Goal: Manage account settings

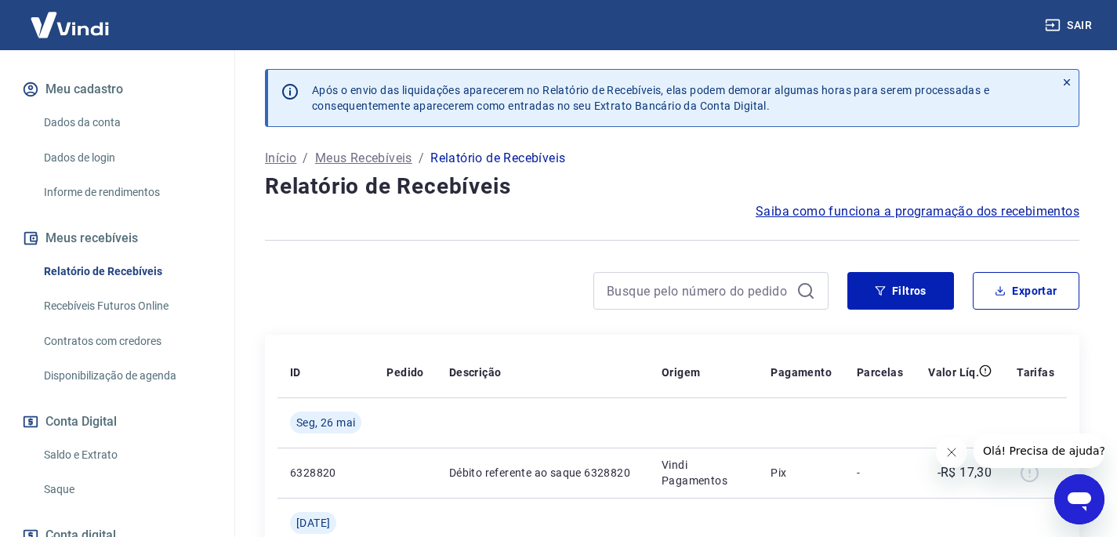
scroll to position [134, 0]
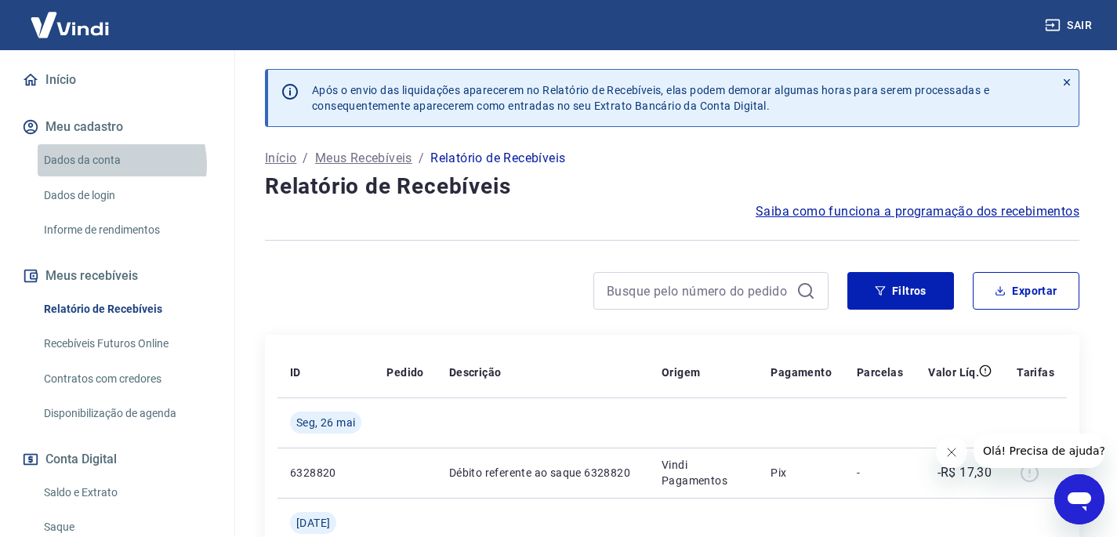
click at [114, 176] on link "Dados da conta" at bounding box center [127, 160] width 178 height 32
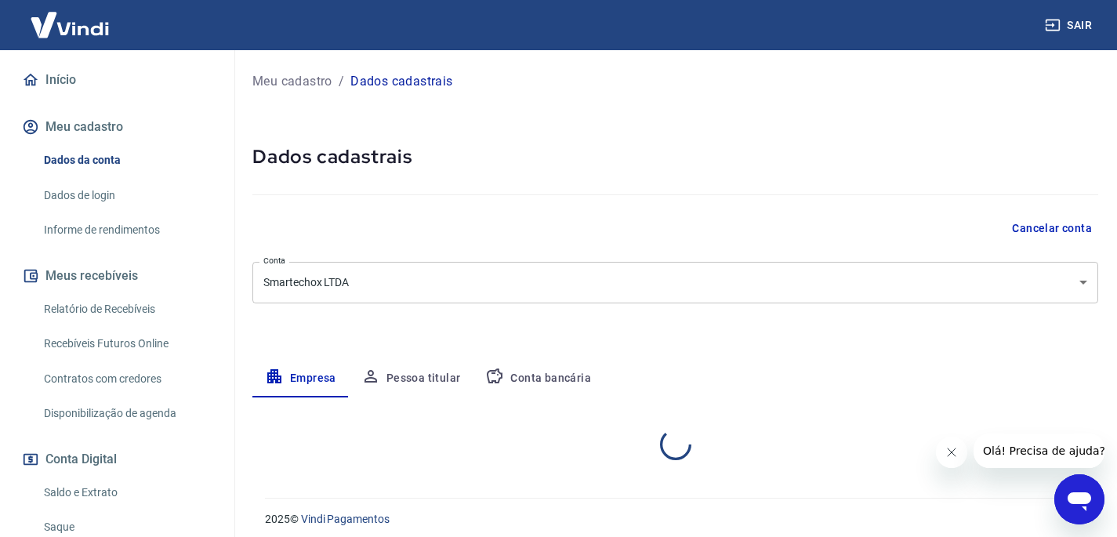
select select "PI"
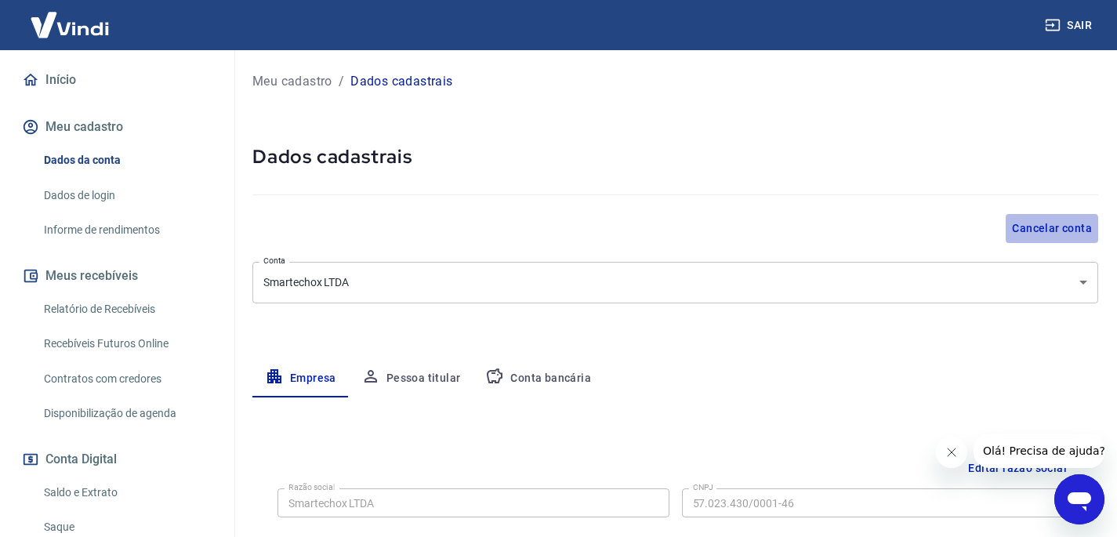
click at [1026, 232] on button "Cancelar conta" at bounding box center [1052, 228] width 93 height 29
click at [1018, 235] on button "Cancelar conta" at bounding box center [1052, 228] width 93 height 29
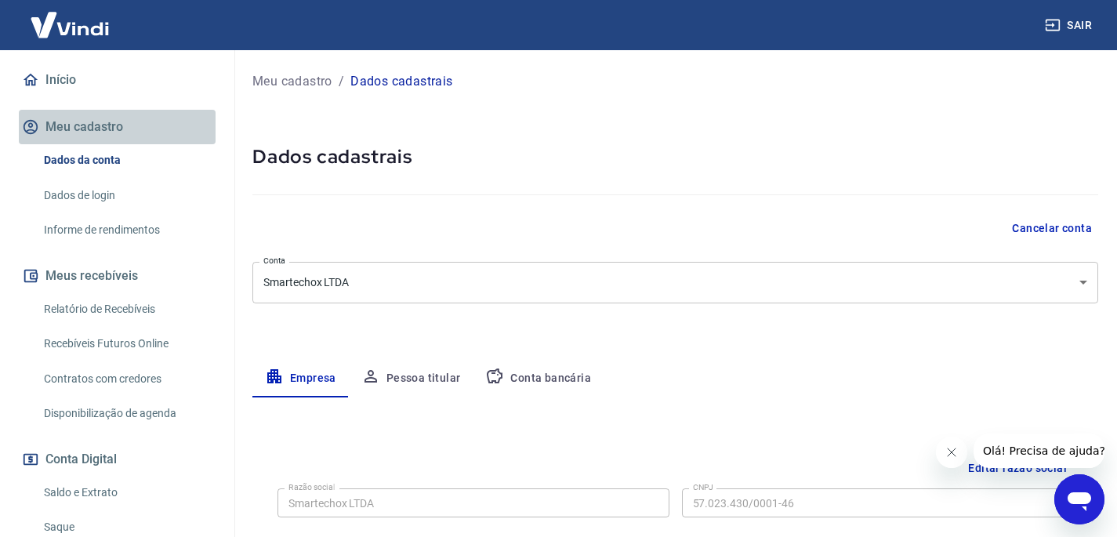
click at [124, 144] on button "Meu cadastro" at bounding box center [117, 127] width 197 height 34
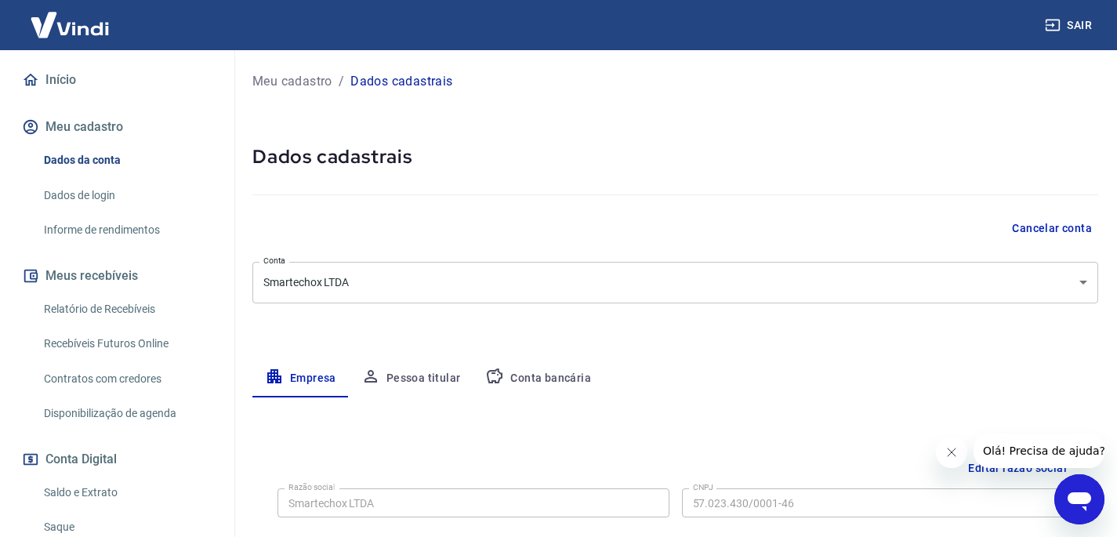
click at [99, 176] on link "Dados da conta" at bounding box center [127, 160] width 178 height 32
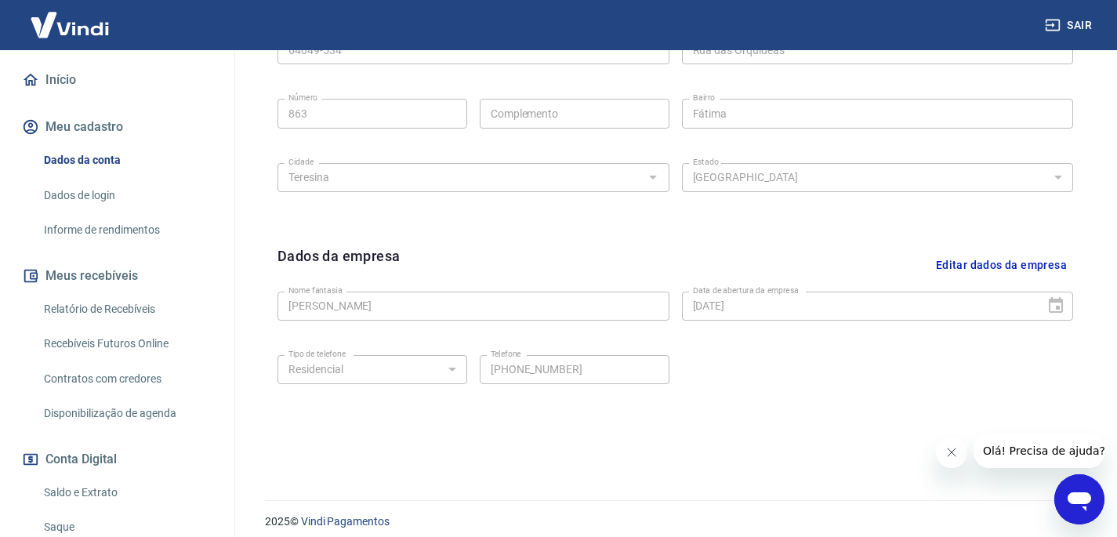
scroll to position [594, 0]
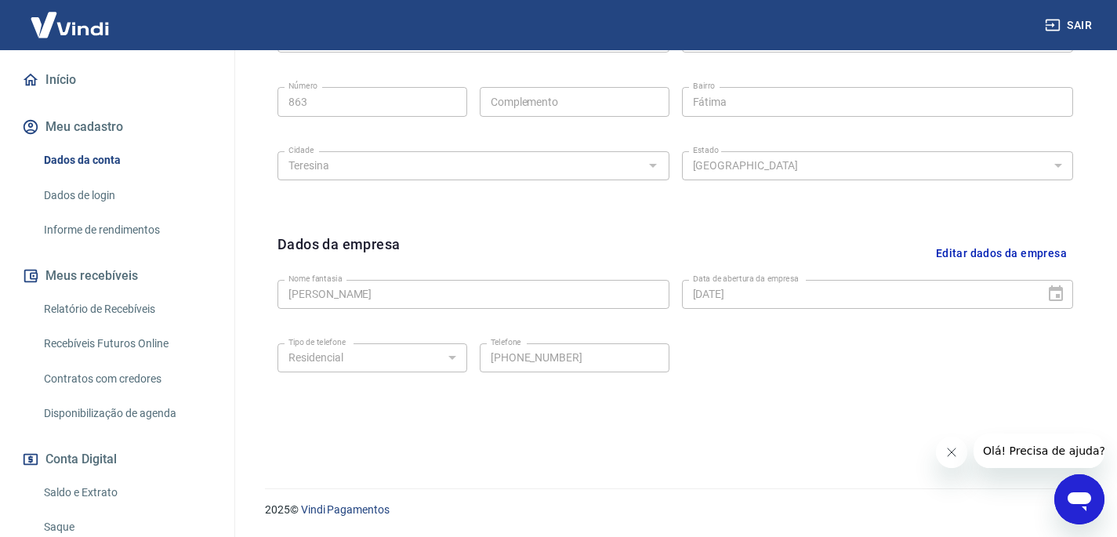
click at [153, 212] on link "Dados de login" at bounding box center [127, 196] width 178 height 32
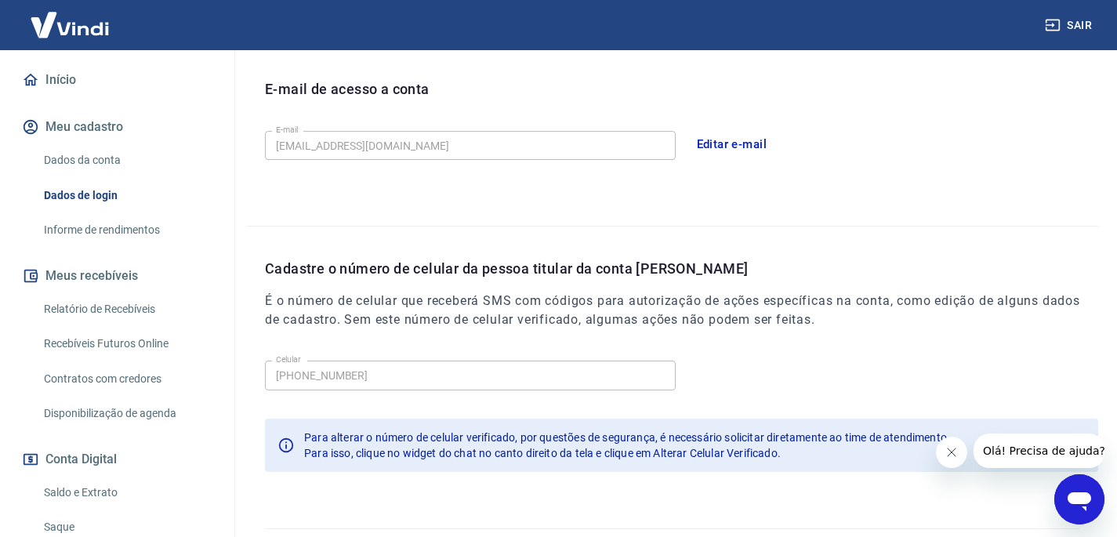
scroll to position [467, 0]
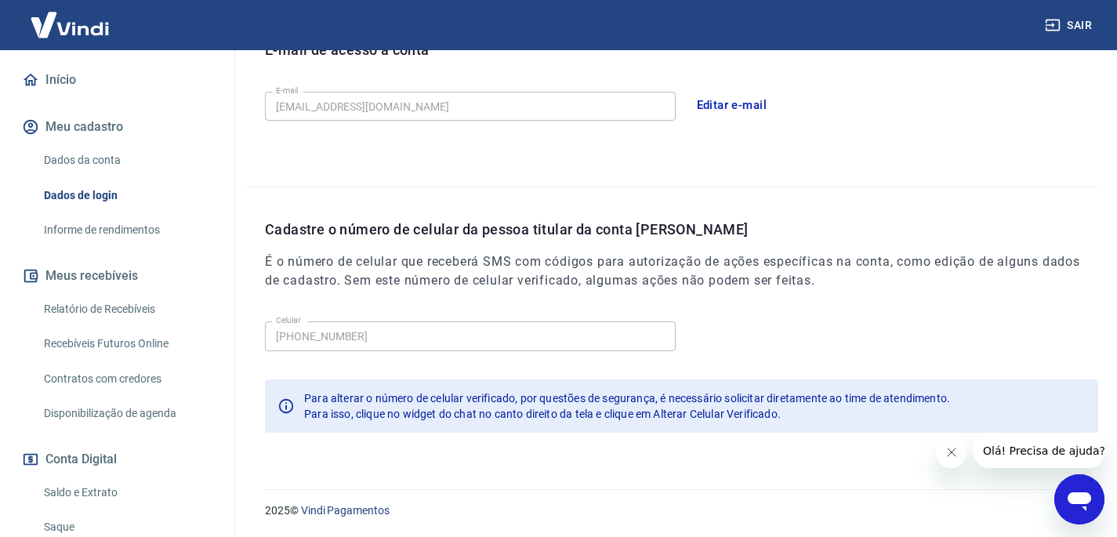
click at [162, 246] on link "Informe de rendimentos" at bounding box center [127, 230] width 178 height 32
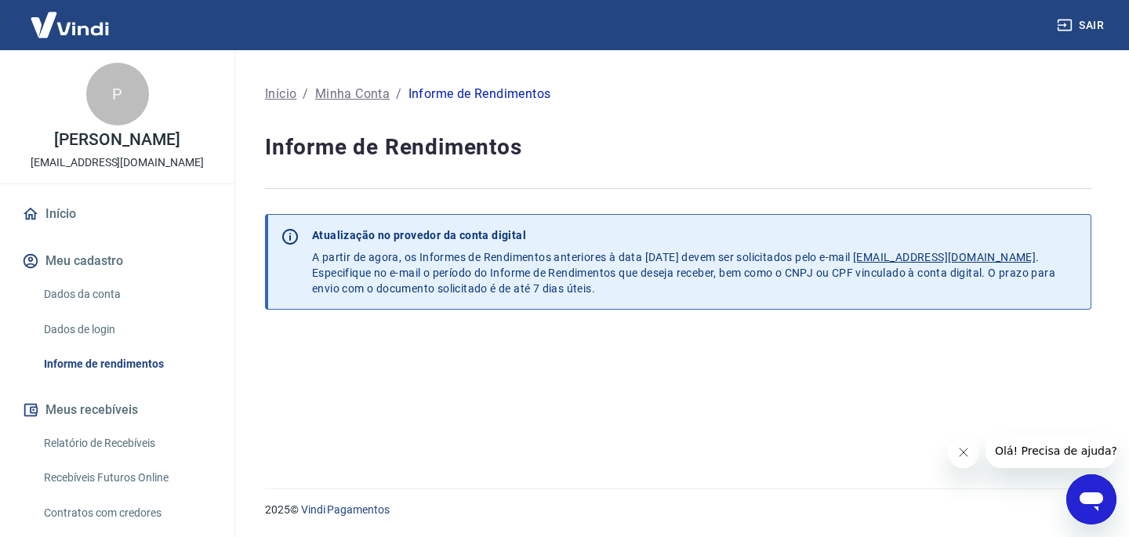
click at [60, 220] on link "Início" at bounding box center [117, 214] width 197 height 34
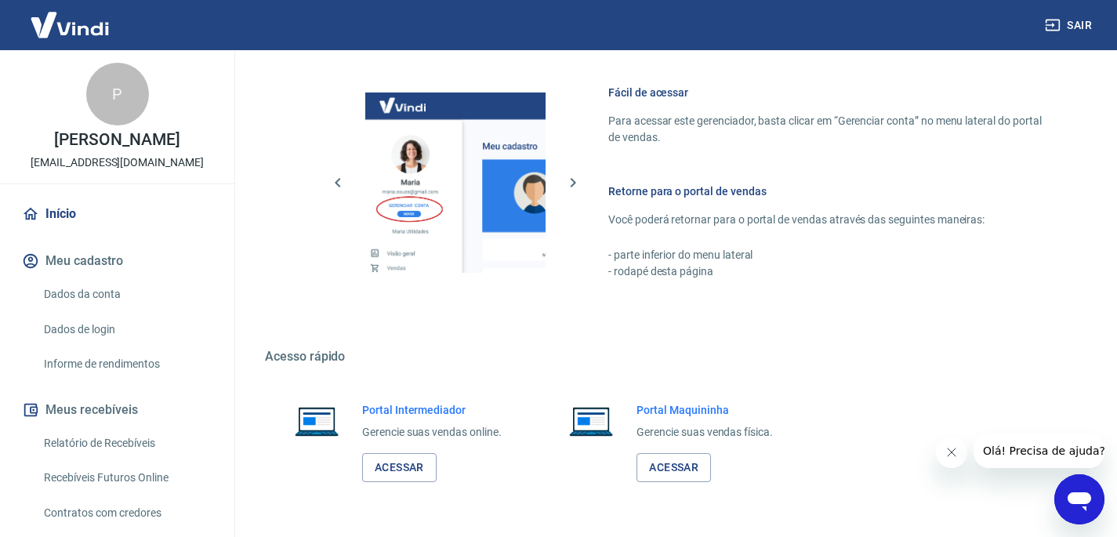
scroll to position [716, 0]
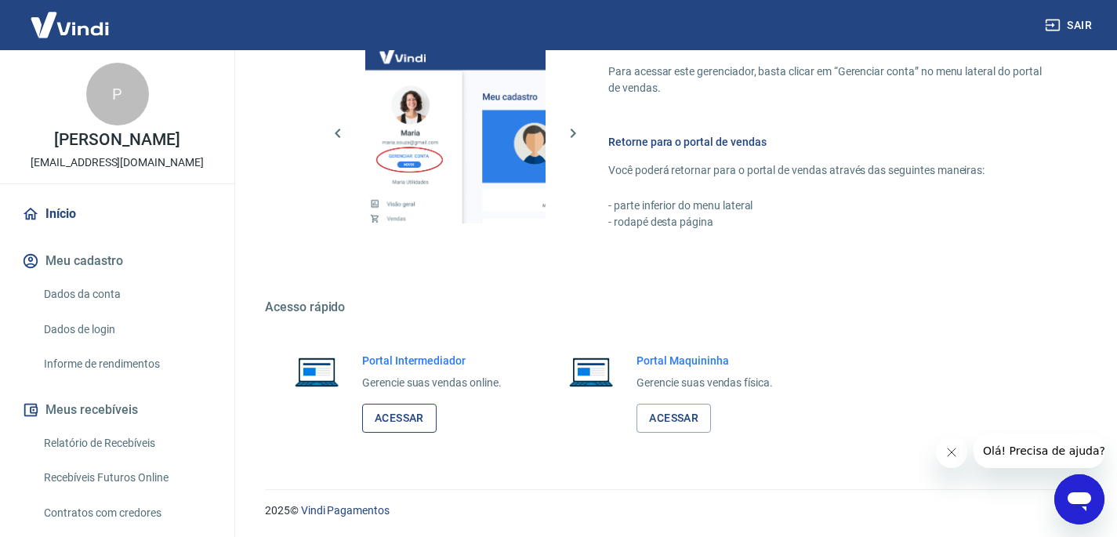
click at [414, 419] on link "Acessar" at bounding box center [399, 418] width 74 height 29
